Goal: Information Seeking & Learning: Learn about a topic

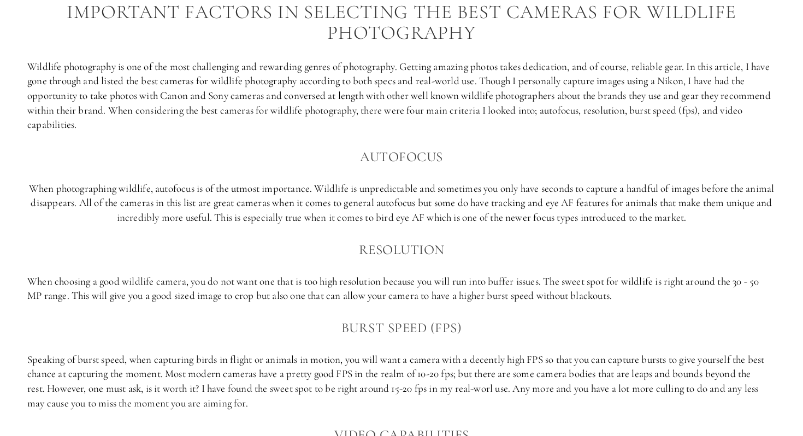
scroll to position [777, 0]
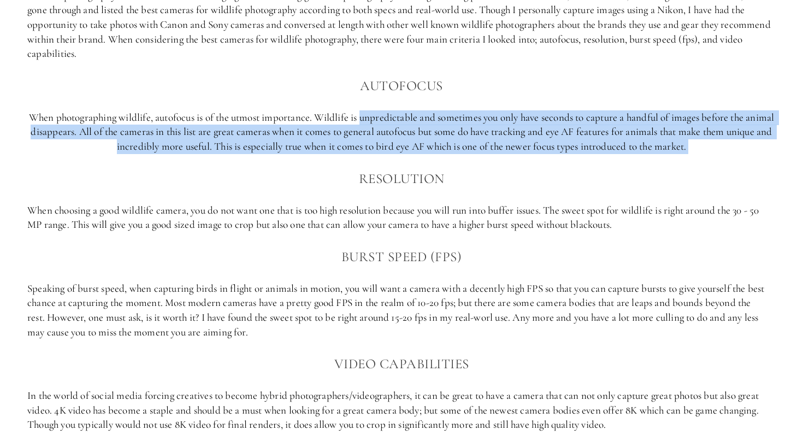
drag, startPoint x: 377, startPoint y: 120, endPoint x: 449, endPoint y: 159, distance: 82.6
click at [449, 159] on div "Important factors in selecting the best cameras for Wildlife photography Wildli…" at bounding box center [401, 181] width 748 height 501
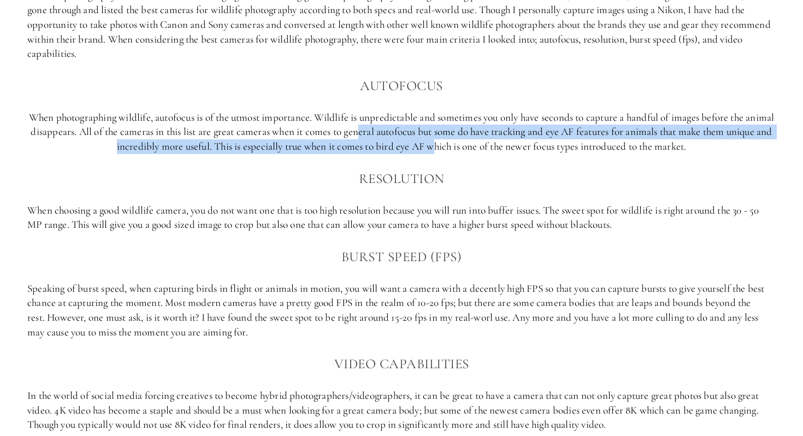
drag, startPoint x: 395, startPoint y: 136, endPoint x: 456, endPoint y: 145, distance: 61.8
click at [456, 143] on p "When photographing wildlife, autofocus is of the utmost importance. Wildlife is…" at bounding box center [401, 132] width 748 height 44
click at [456, 146] on p "When photographing wildlife, autofocus is of the utmost importance. Wildlife is…" at bounding box center [401, 132] width 748 height 44
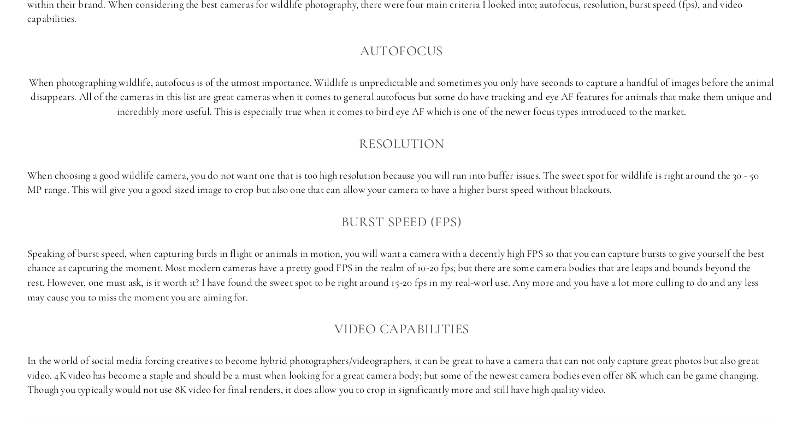
scroll to position [901, 0]
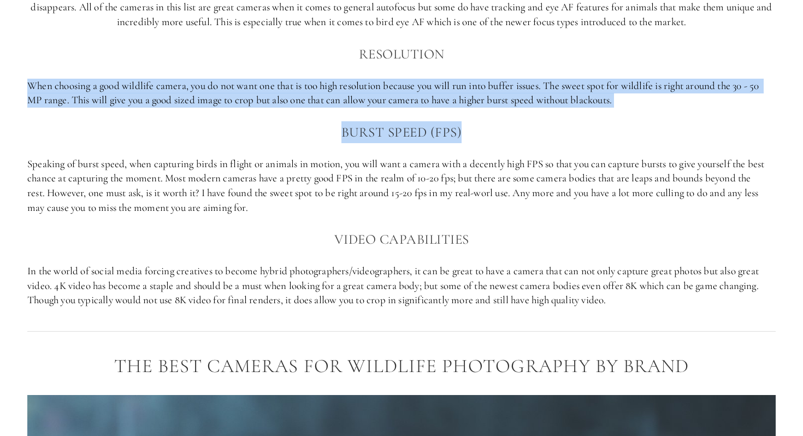
drag, startPoint x: 407, startPoint y: 71, endPoint x: 465, endPoint y: 131, distance: 83.0
click at [465, 131] on div "Important factors in selecting the best cameras for Wildlife photography Wildli…" at bounding box center [401, 56] width 748 height 501
click at [465, 131] on h3 "Burst Speed (FPS)" at bounding box center [401, 132] width 748 height 22
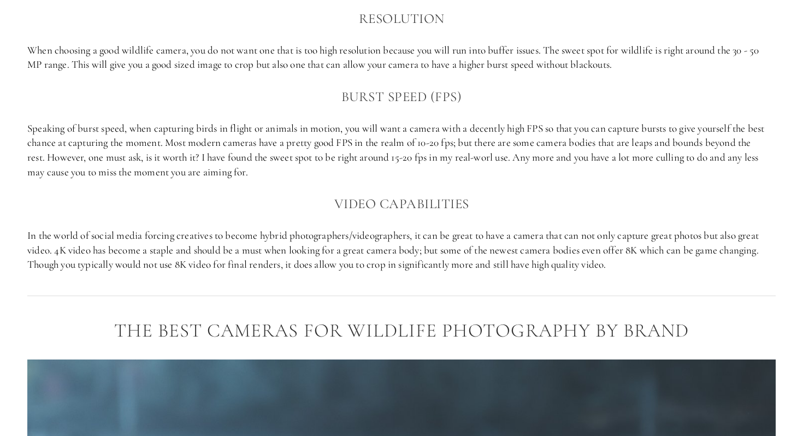
scroll to position [973, 0]
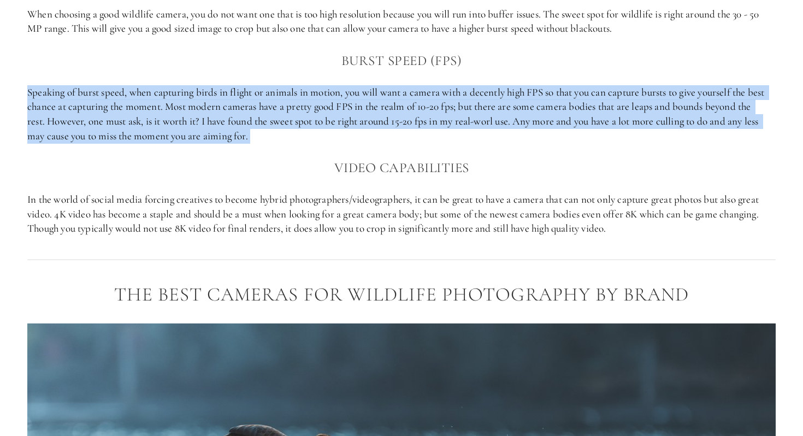
drag, startPoint x: 423, startPoint y: 78, endPoint x: 468, endPoint y: 147, distance: 82.5
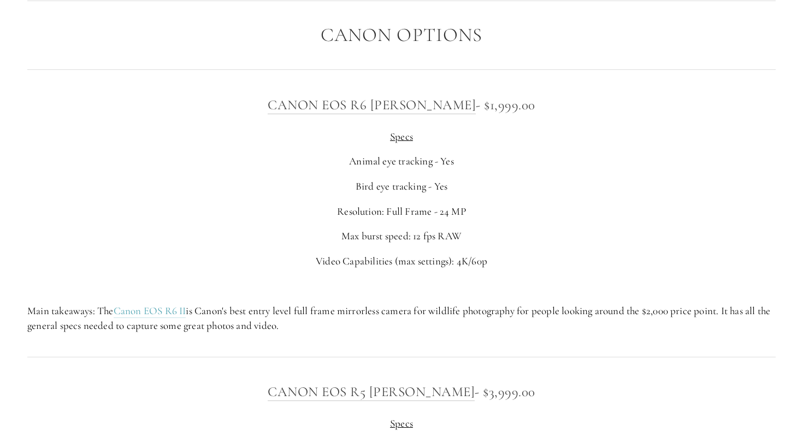
scroll to position [3638, 0]
